Goal: Task Accomplishment & Management: Use online tool/utility

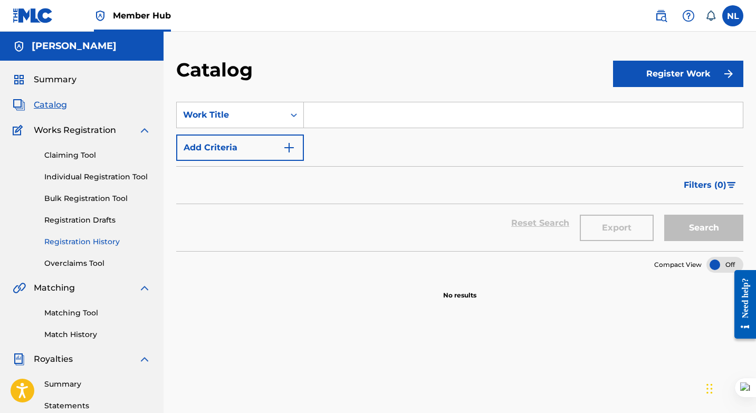
click at [114, 244] on link "Registration History" at bounding box center [97, 241] width 107 height 11
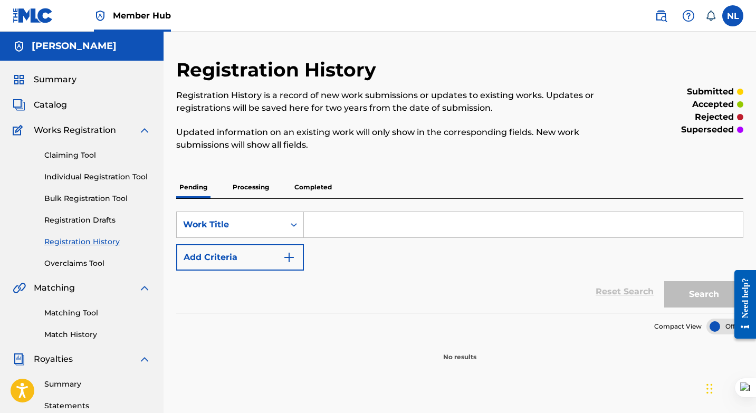
click at [304, 188] on p "Completed" at bounding box center [313, 187] width 44 height 22
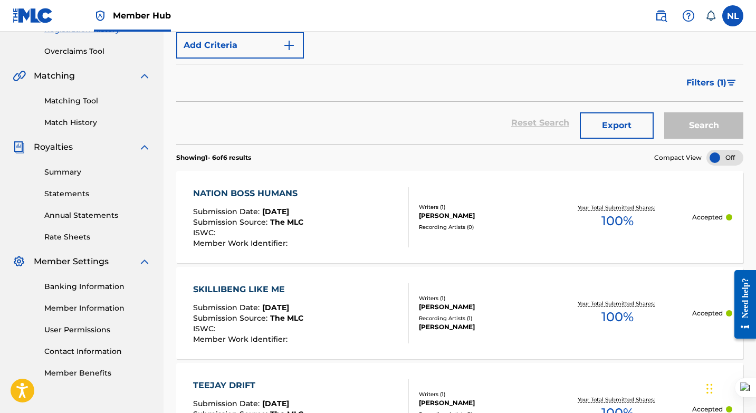
scroll to position [214, 0]
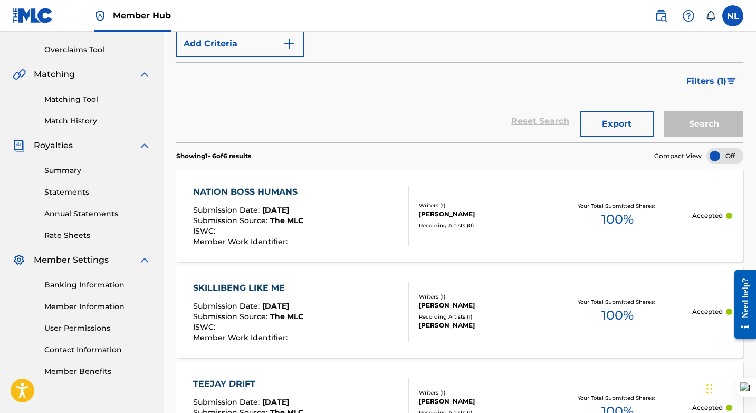
click at [434, 222] on div "Recording Artists ( 0 )" at bounding box center [481, 226] width 125 height 8
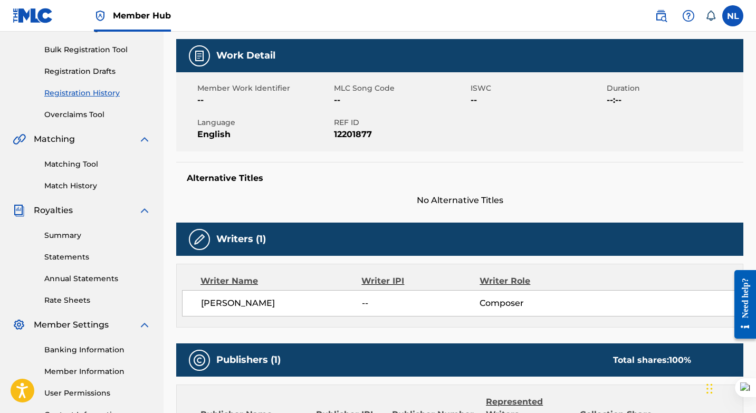
scroll to position [144, 0]
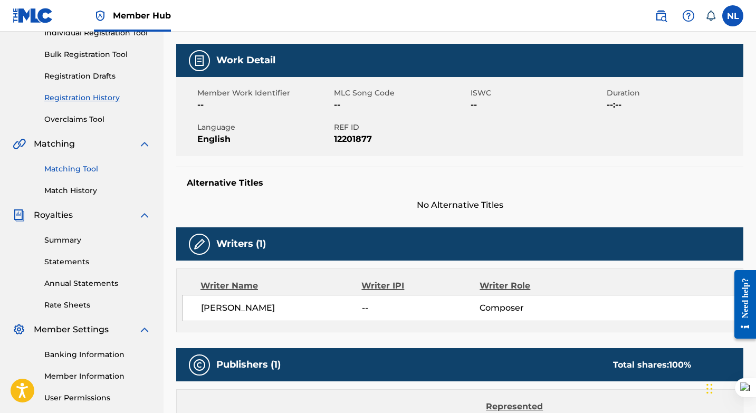
click at [83, 169] on link "Matching Tool" at bounding box center [97, 169] width 107 height 11
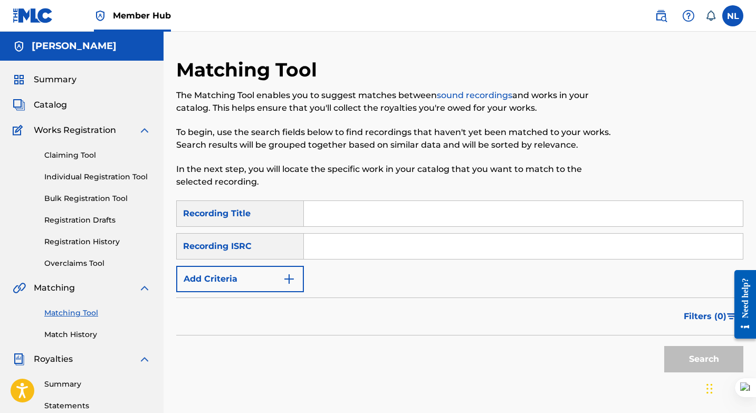
click at [330, 212] on input "Search Form" at bounding box center [523, 213] width 439 height 25
type input "Nation boss humans"
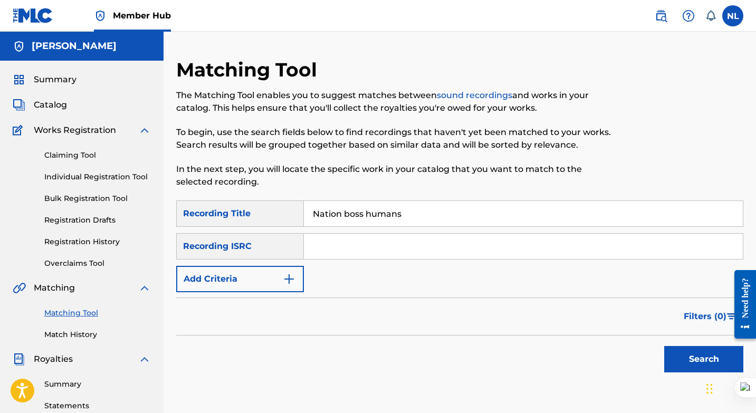
click at [399, 250] on input "Search Form" at bounding box center [523, 246] width 439 height 25
type input "QZH5E2105001"
click at [692, 352] on button "Search" at bounding box center [703, 359] width 79 height 26
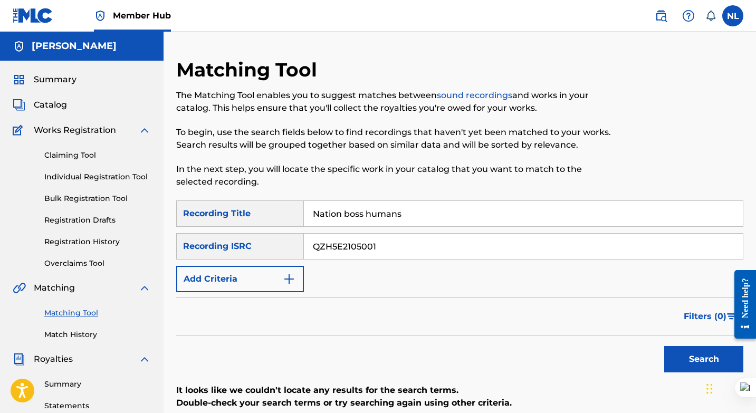
click at [365, 214] on input "Nation boss humans" at bounding box center [523, 213] width 439 height 25
click at [688, 356] on button "Search" at bounding box center [703, 359] width 79 height 26
click at [369, 213] on input "Nation boss -humans" at bounding box center [523, 213] width 439 height 25
type input "Nation boss Humans"
click at [694, 360] on button "Search" at bounding box center [703, 359] width 79 height 26
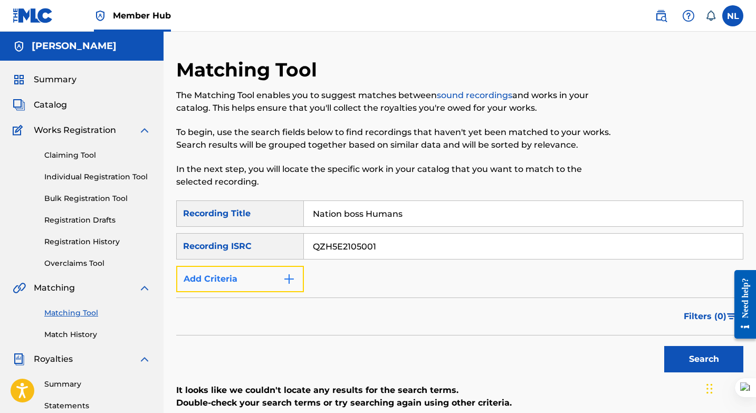
click at [278, 277] on button "Add Criteria" at bounding box center [240, 279] width 128 height 26
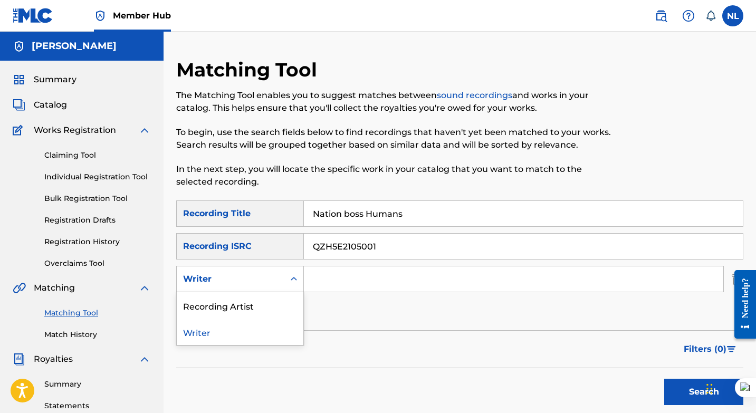
click at [285, 279] on div "Search Form" at bounding box center [293, 279] width 19 height 19
click at [248, 302] on div "Recording Artist" at bounding box center [240, 305] width 127 height 26
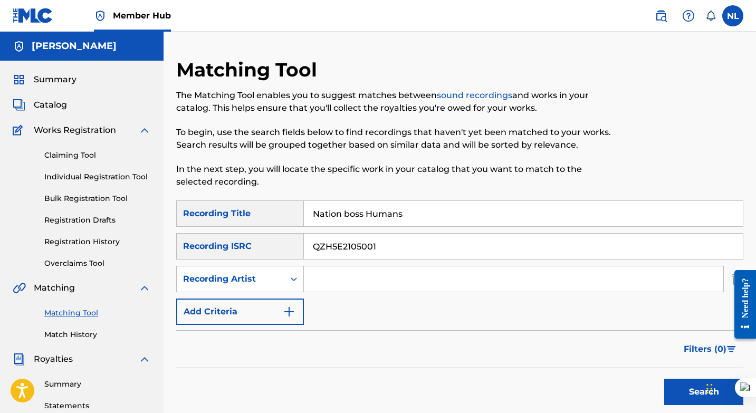
click at [329, 280] on input "Search Form" at bounding box center [514, 278] width 420 height 25
type input "Afrosounds"
click at [683, 390] on button "Search" at bounding box center [703, 392] width 79 height 26
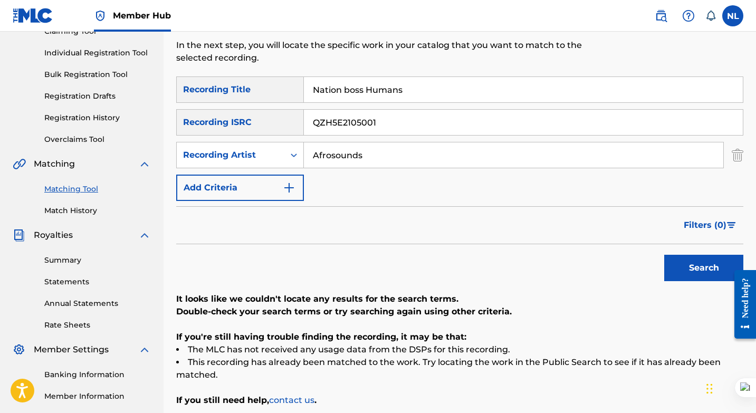
scroll to position [125, 0]
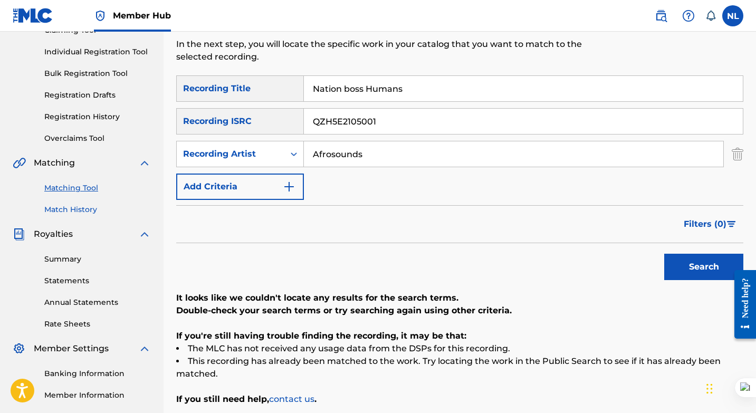
click at [79, 210] on link "Match History" at bounding box center [97, 209] width 107 height 11
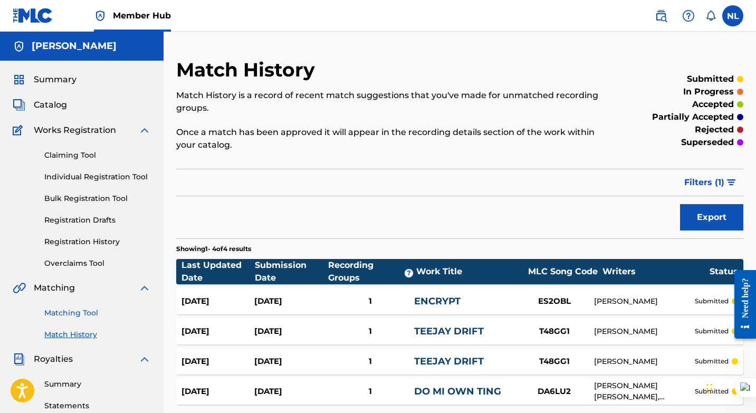
click at [77, 312] on link "Matching Tool" at bounding box center [97, 313] width 107 height 11
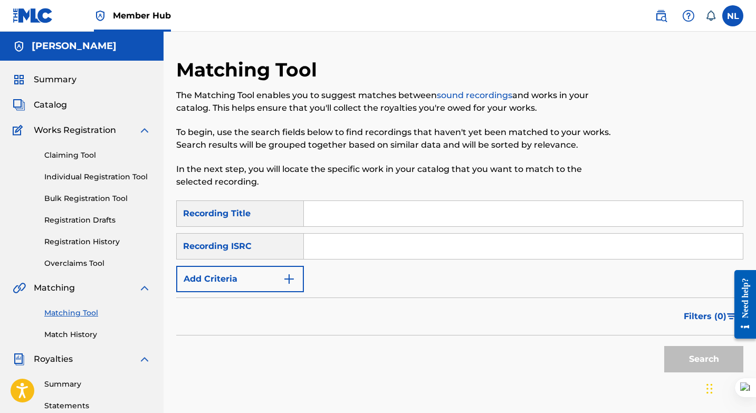
click at [339, 215] on input "Search Form" at bounding box center [523, 213] width 439 height 25
type input "Nation boss humans"
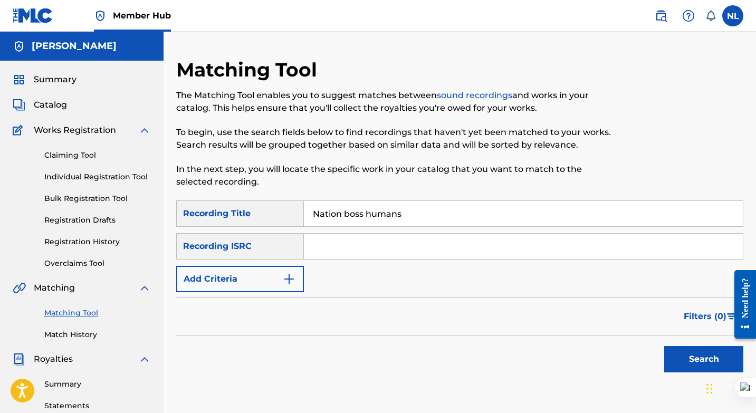
click at [351, 252] on input "Search Form" at bounding box center [523, 246] width 439 height 25
type input "QZH5E2105001"
click at [693, 356] on button "Search" at bounding box center [703, 359] width 79 height 26
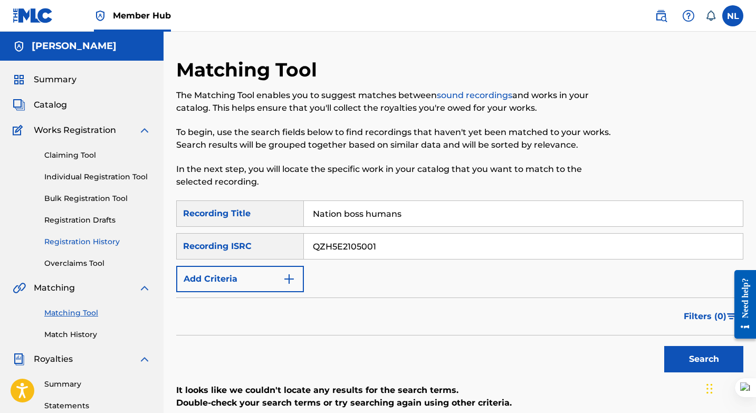
click at [103, 240] on link "Registration History" at bounding box center [97, 241] width 107 height 11
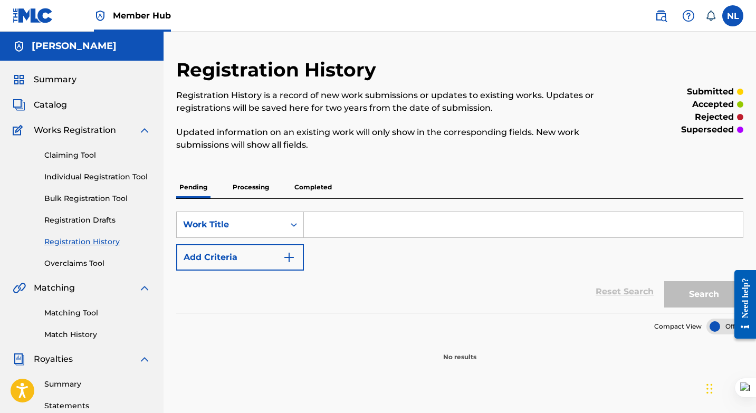
click at [303, 182] on p "Completed" at bounding box center [313, 187] width 44 height 22
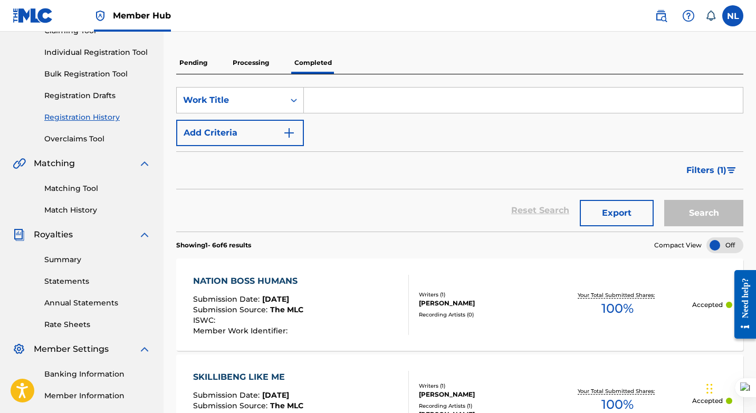
scroll to position [126, 0]
click at [445, 300] on div "[PERSON_NAME]" at bounding box center [481, 302] width 125 height 9
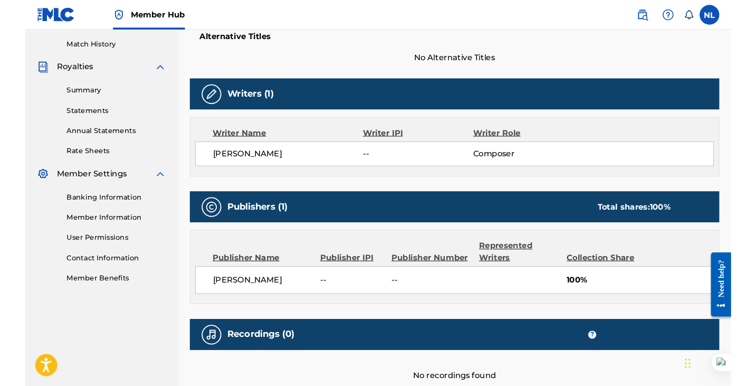
scroll to position [375, 0]
